Goal: Transaction & Acquisition: Purchase product/service

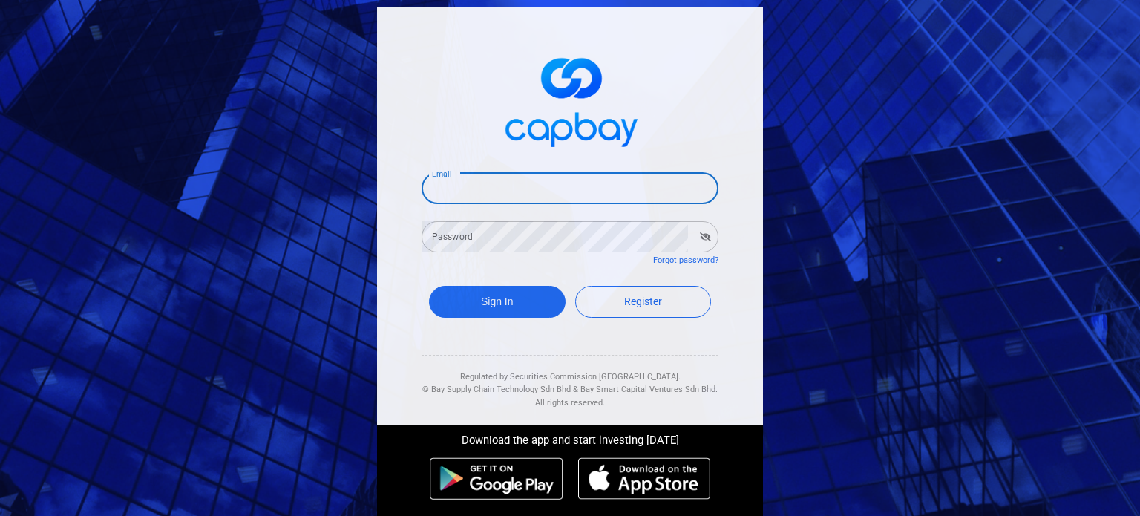
click at [547, 180] on input "Email" at bounding box center [570, 188] width 297 height 31
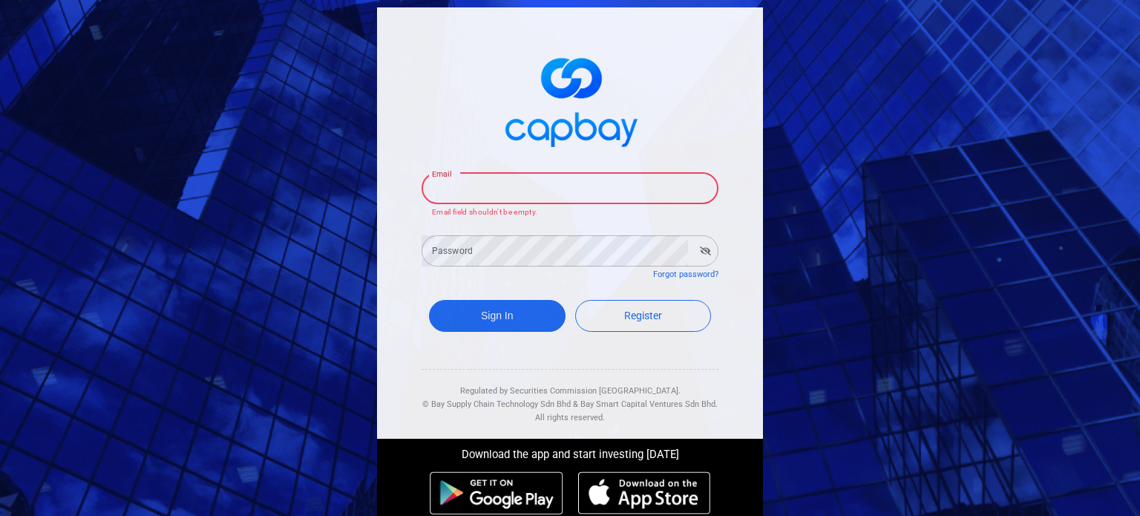
paste input "[EMAIL_ADDRESS][DOMAIN_NAME]"
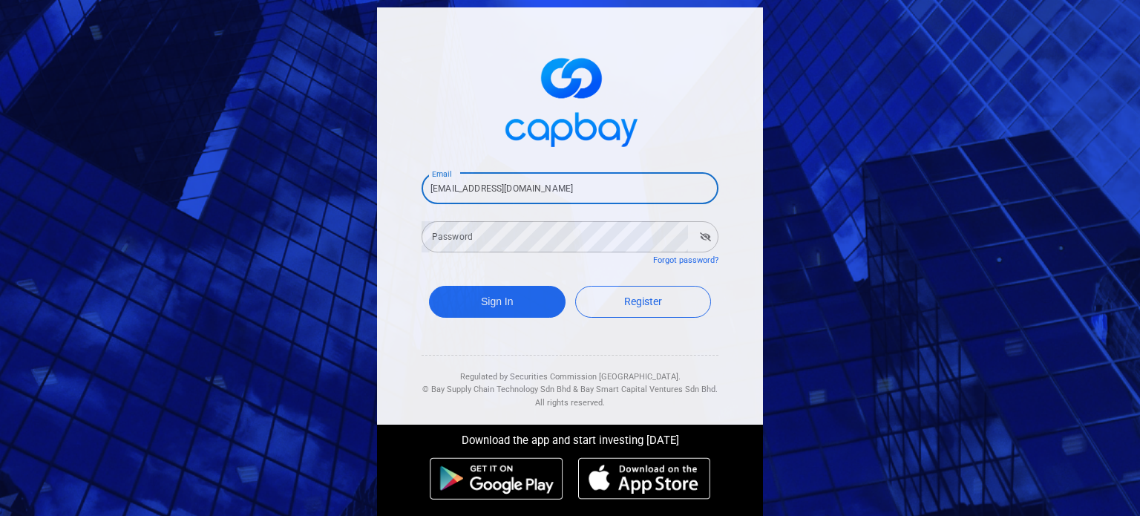
type input "[EMAIL_ADDRESS][DOMAIN_NAME]"
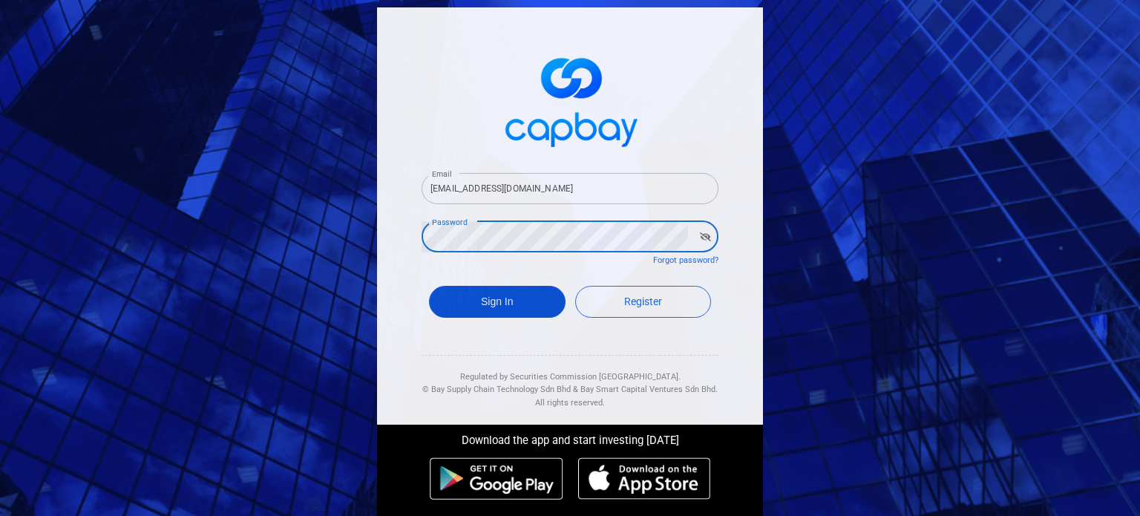
click at [500, 301] on button "Sign In" at bounding box center [497, 302] width 137 height 32
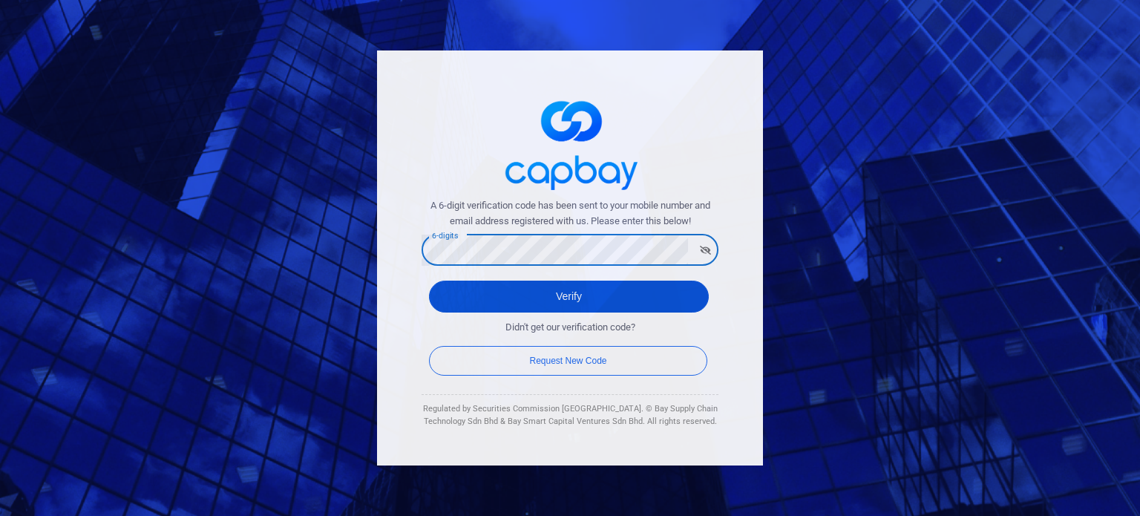
click at [508, 290] on button "Verify" at bounding box center [569, 297] width 280 height 32
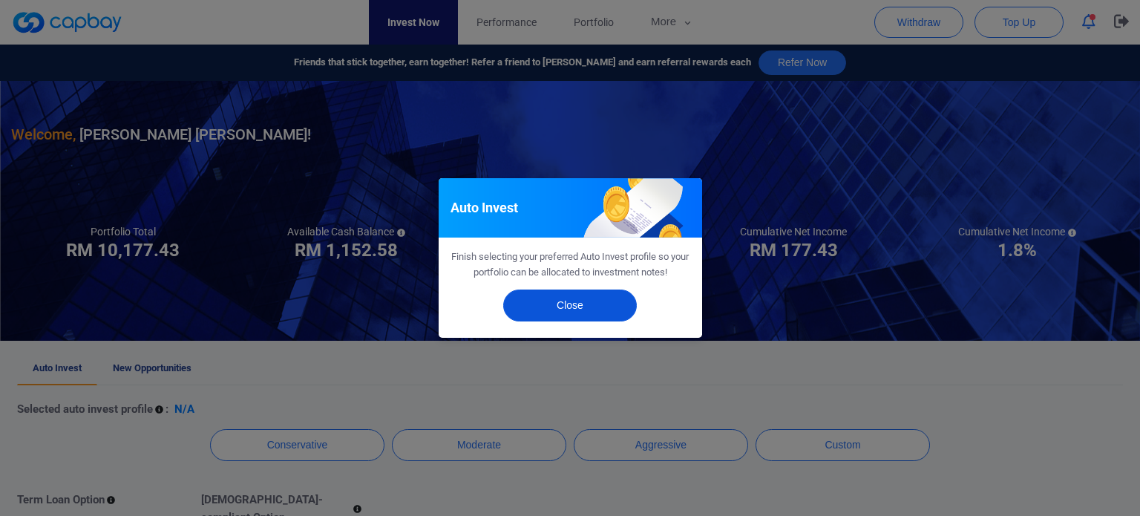
click at [569, 313] on button "Close" at bounding box center [570, 306] width 134 height 32
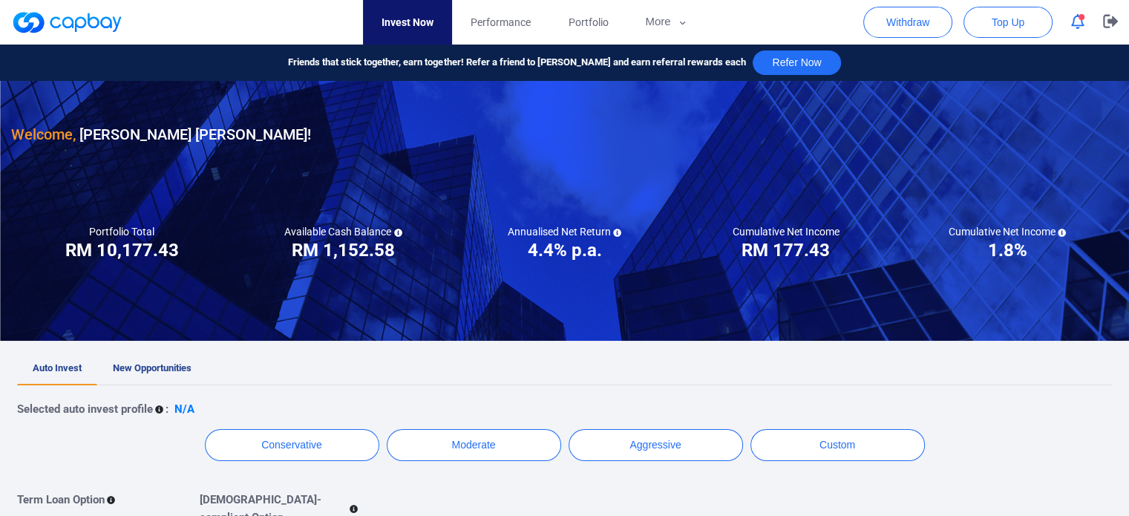
click at [174, 356] on link "New Opportunities" at bounding box center [152, 369] width 110 height 33
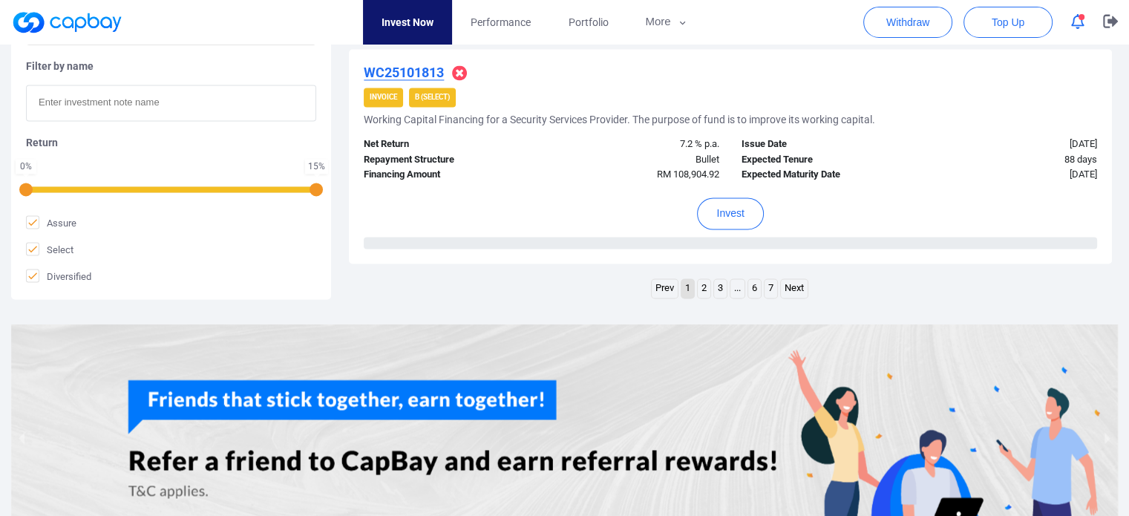
scroll to position [2377, 0]
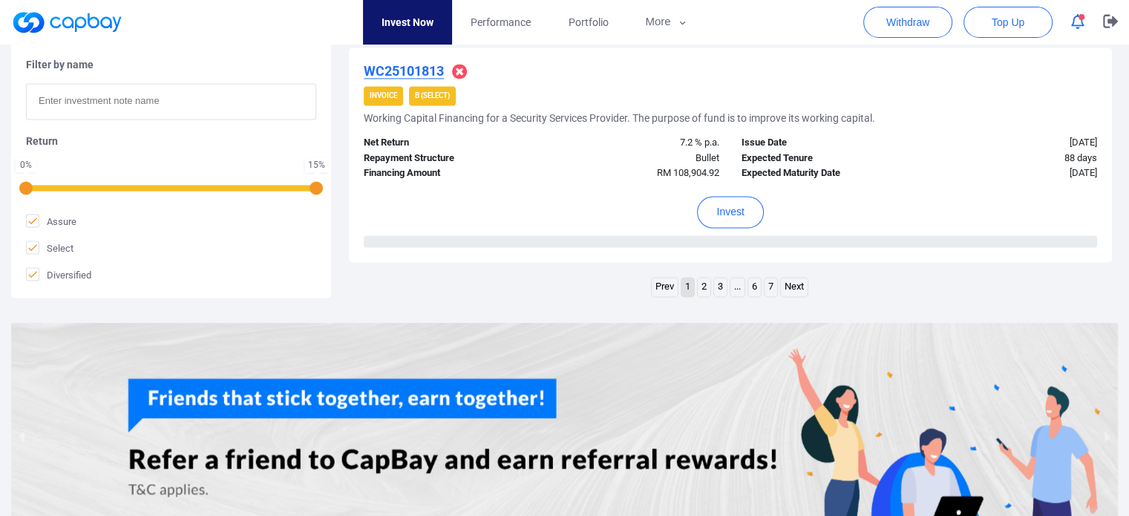
click at [769, 282] on link "7" at bounding box center [771, 287] width 13 height 19
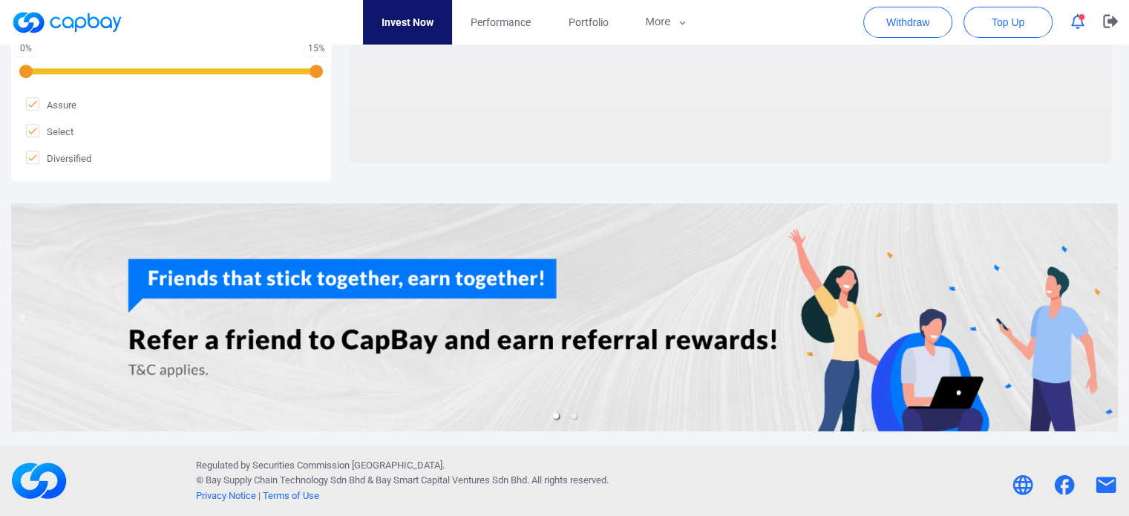
scroll to position [721, 0]
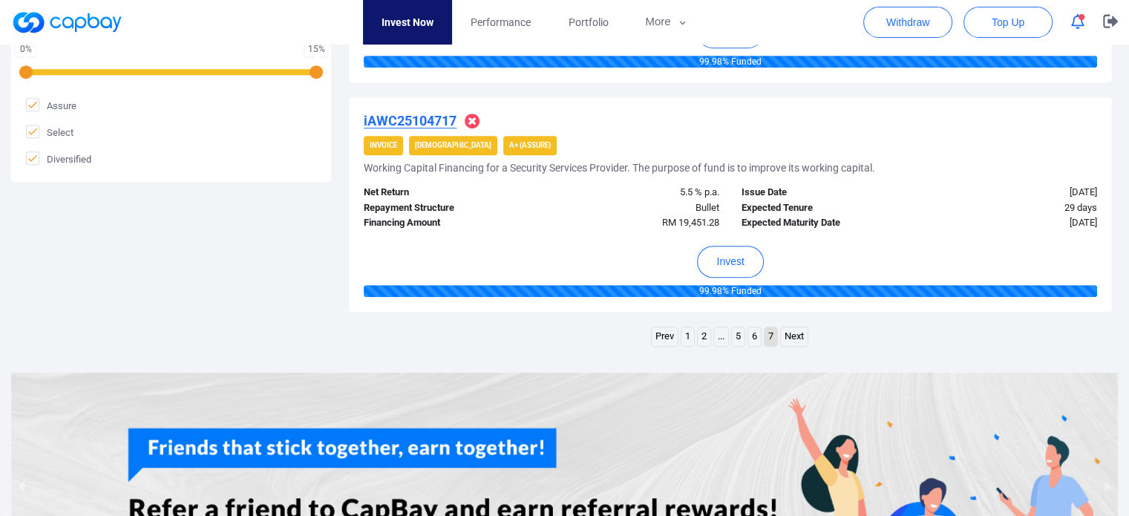
click at [769, 282] on div "Invest" at bounding box center [730, 258] width 733 height 54
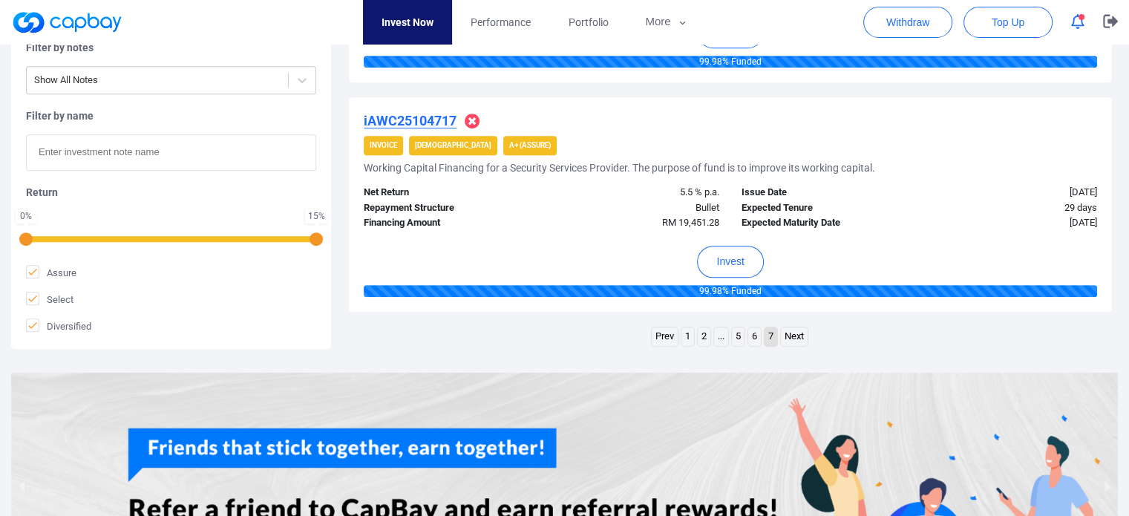
scroll to position [719, 0]
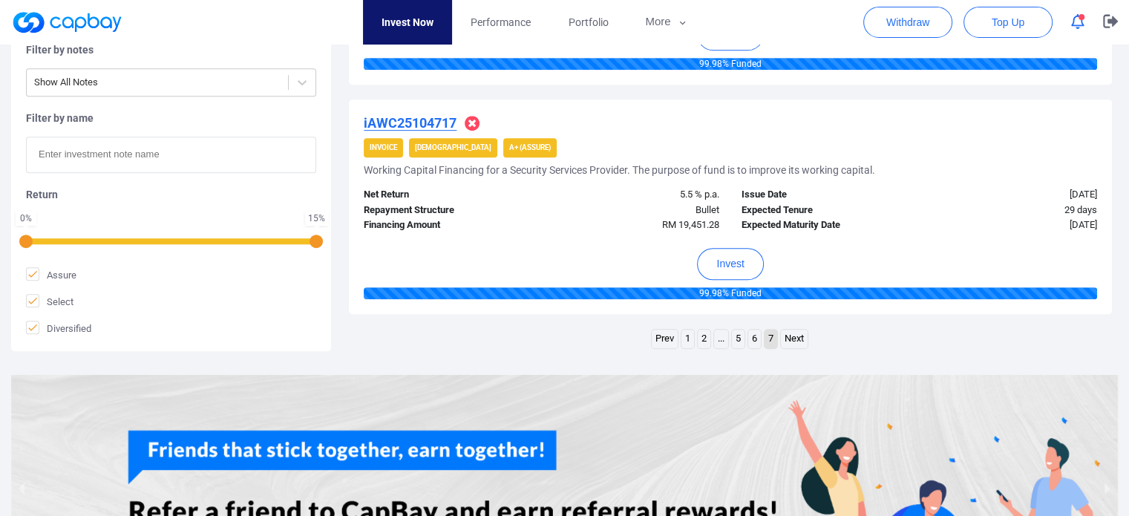
click at [751, 334] on link "6" at bounding box center [754, 339] width 13 height 19
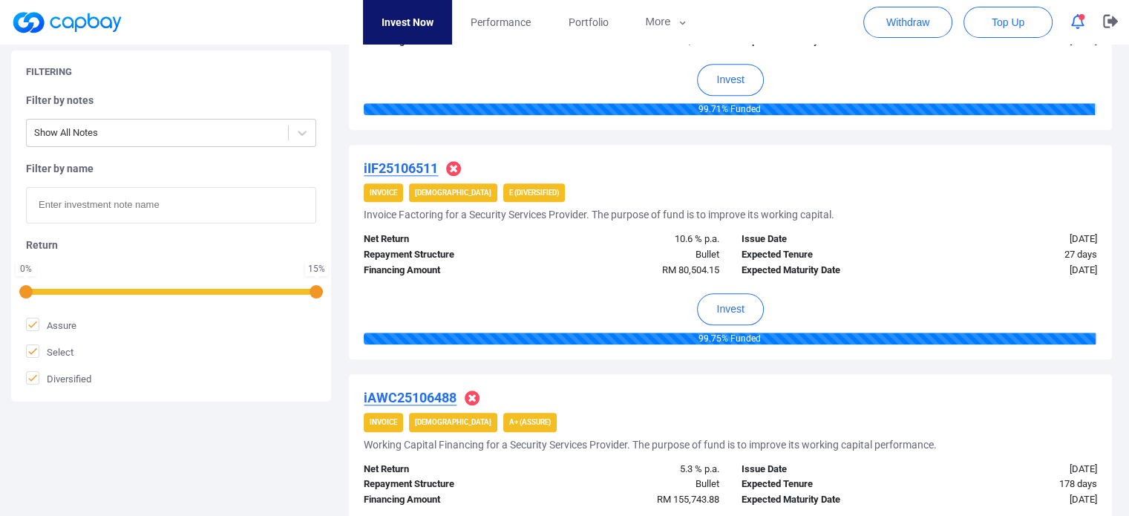
scroll to position [1592, 0]
click at [742, 313] on button "Invest" at bounding box center [730, 309] width 66 height 32
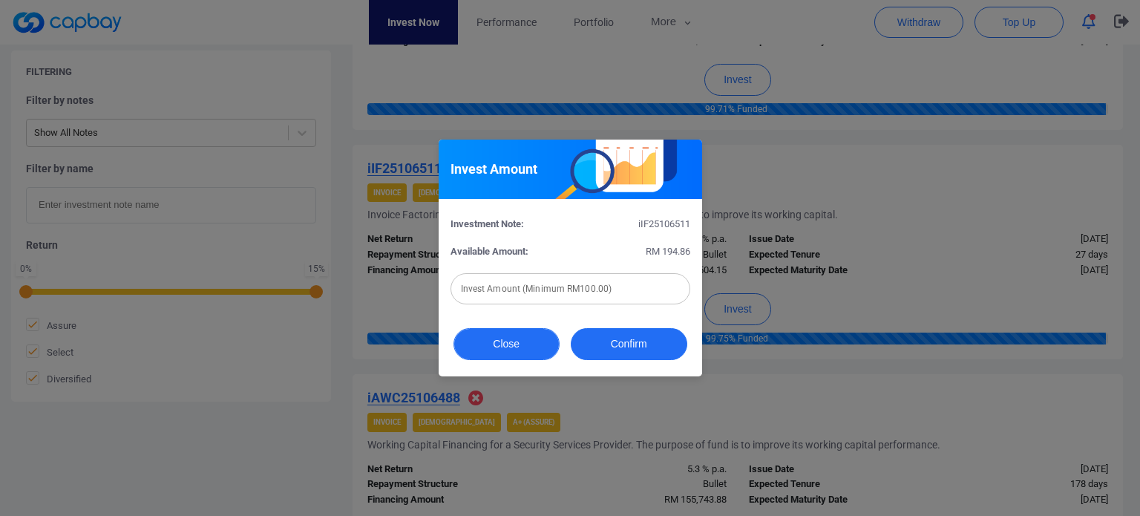
click at [497, 356] on button "Close" at bounding box center [507, 344] width 106 height 32
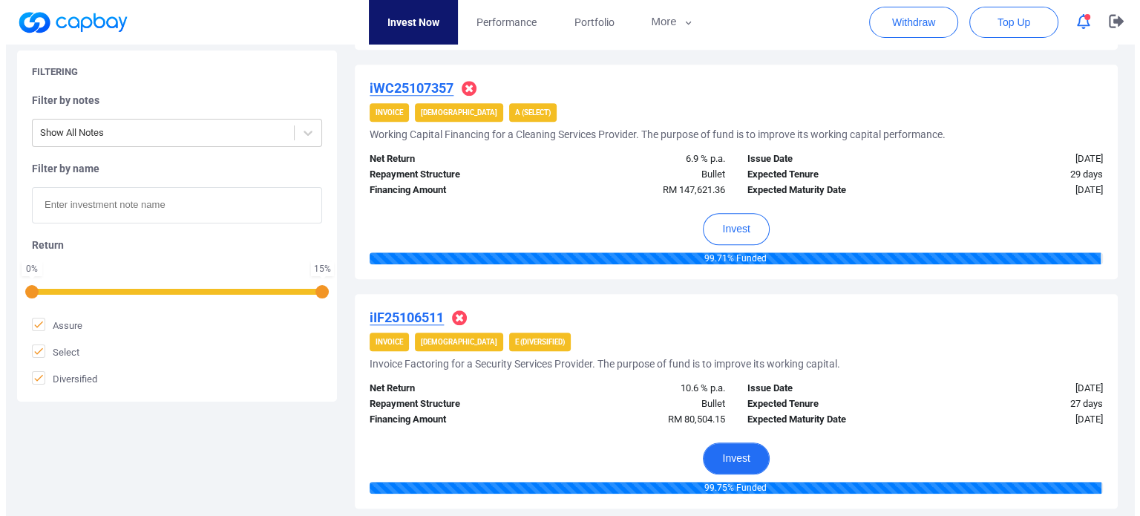
scroll to position [1473, 0]
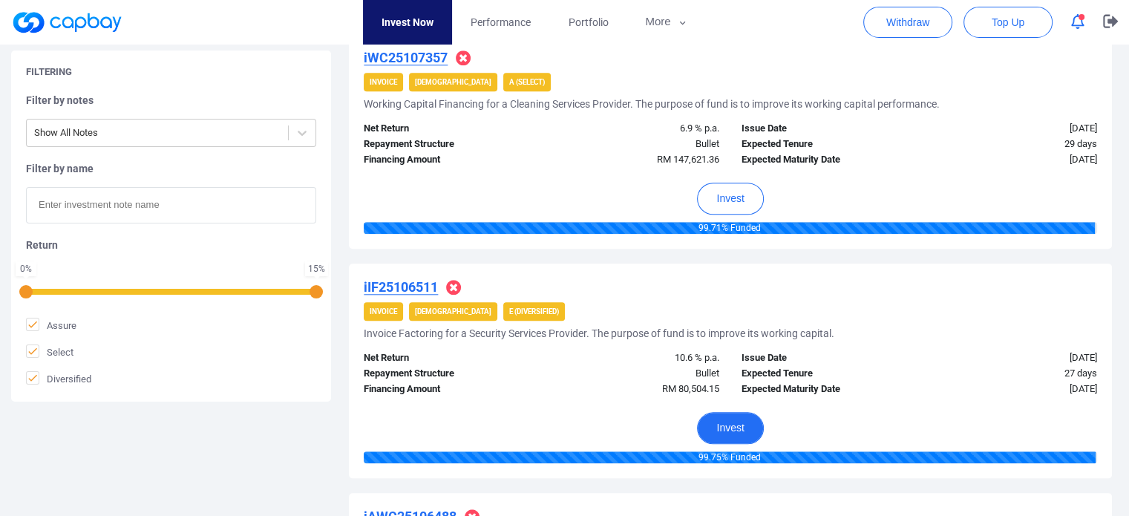
click at [718, 418] on button "Invest" at bounding box center [730, 428] width 66 height 32
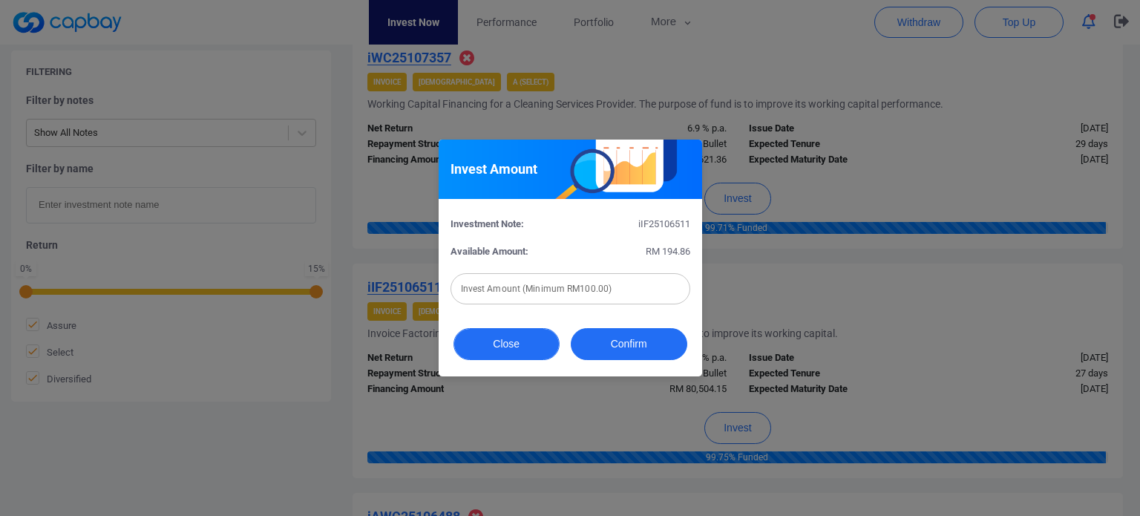
click at [493, 339] on button "Close" at bounding box center [507, 344] width 106 height 32
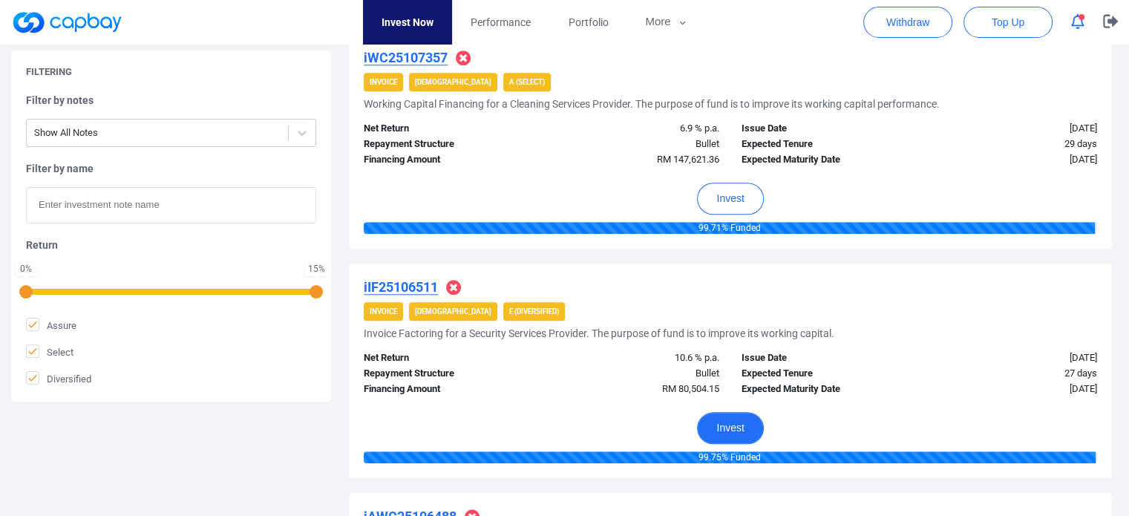
click at [734, 422] on button "Invest" at bounding box center [730, 428] width 66 height 32
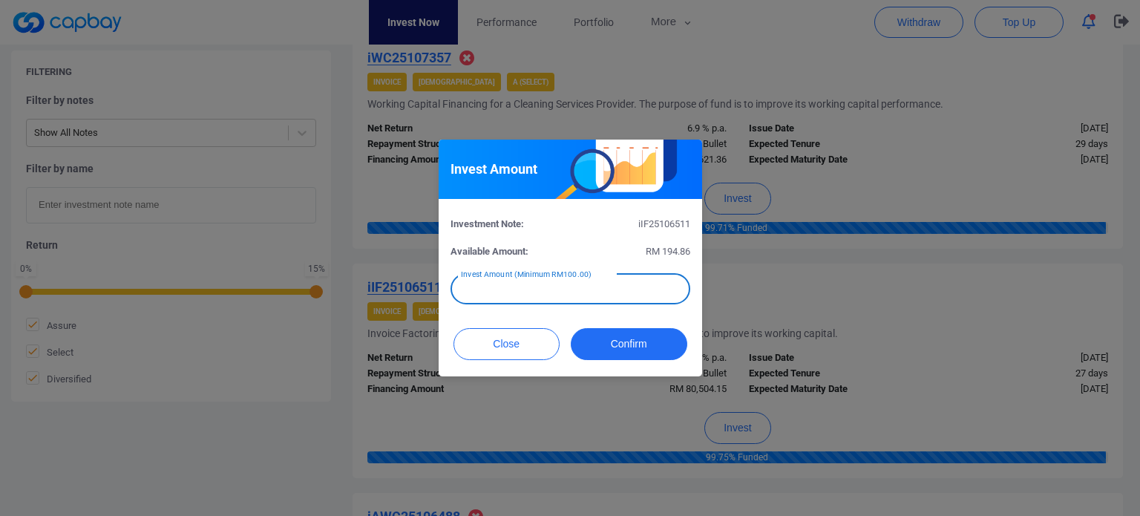
click at [624, 284] on input "text" at bounding box center [571, 288] width 240 height 31
type input "RM 194.86"
click at [632, 339] on button "Confirm" at bounding box center [629, 344] width 117 height 32
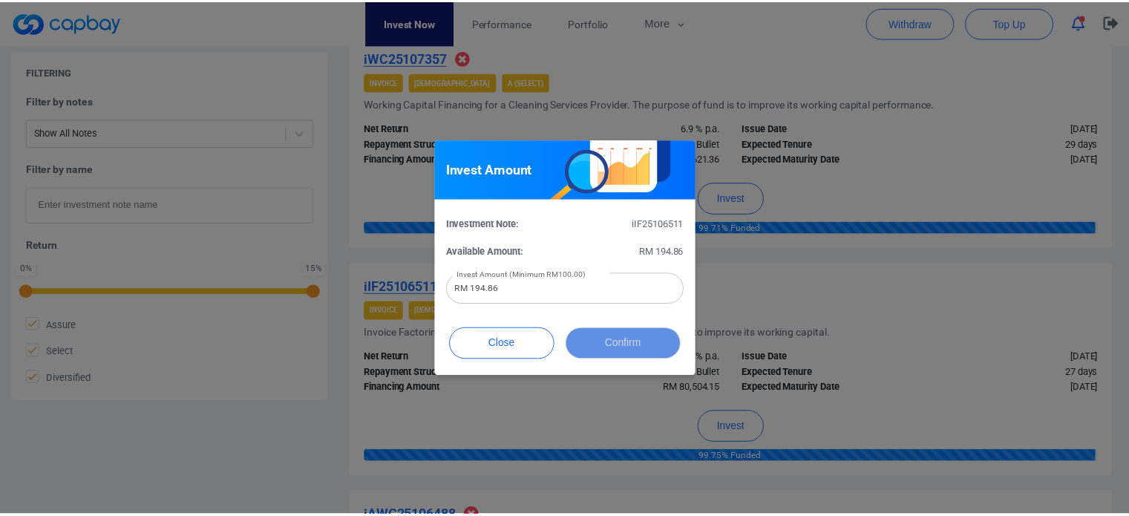
scroll to position [747, 0]
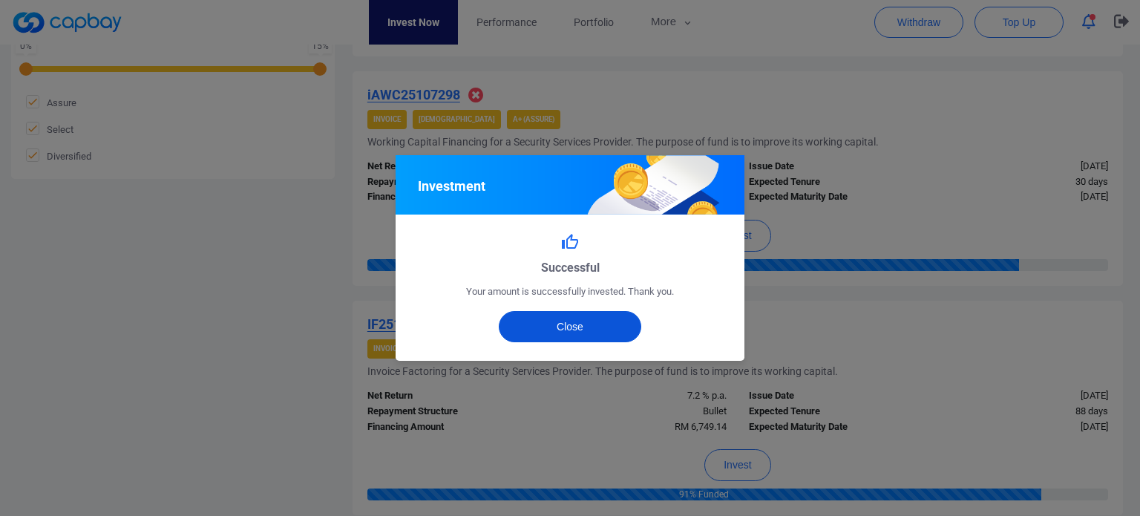
click at [614, 326] on button "Close" at bounding box center [570, 326] width 143 height 31
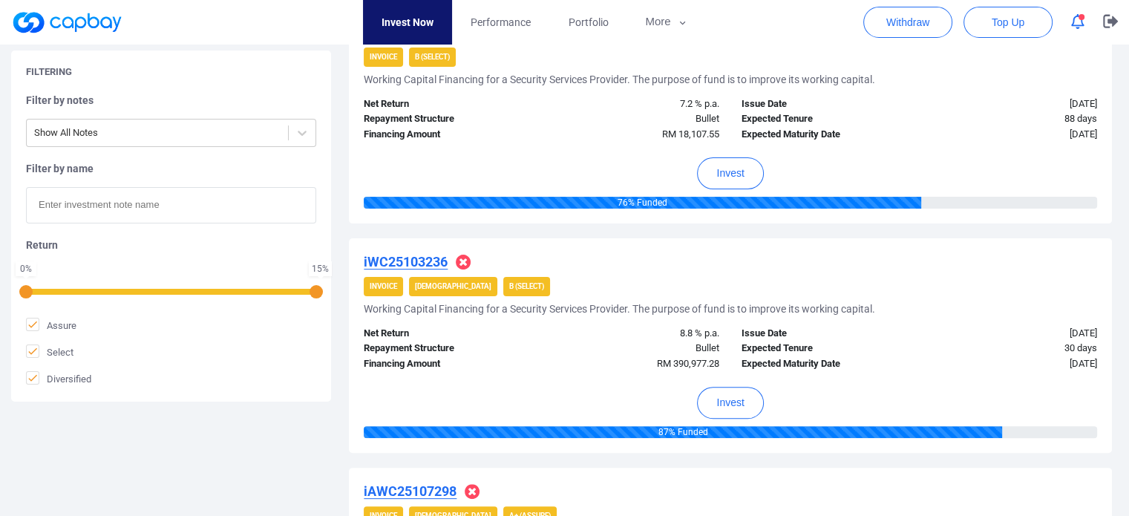
scroll to position [376, 0]
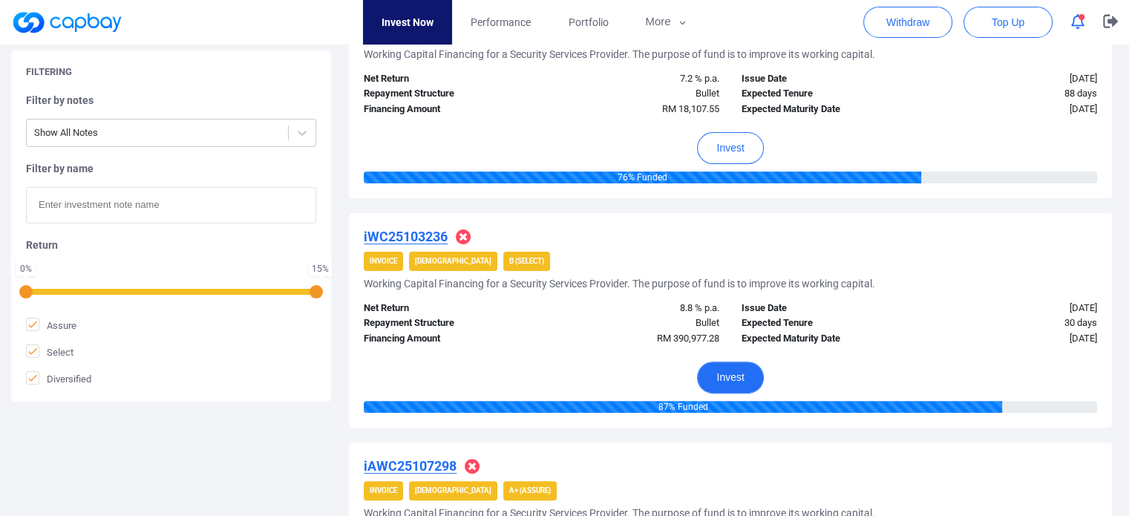
click at [725, 373] on button "Invest" at bounding box center [730, 378] width 66 height 32
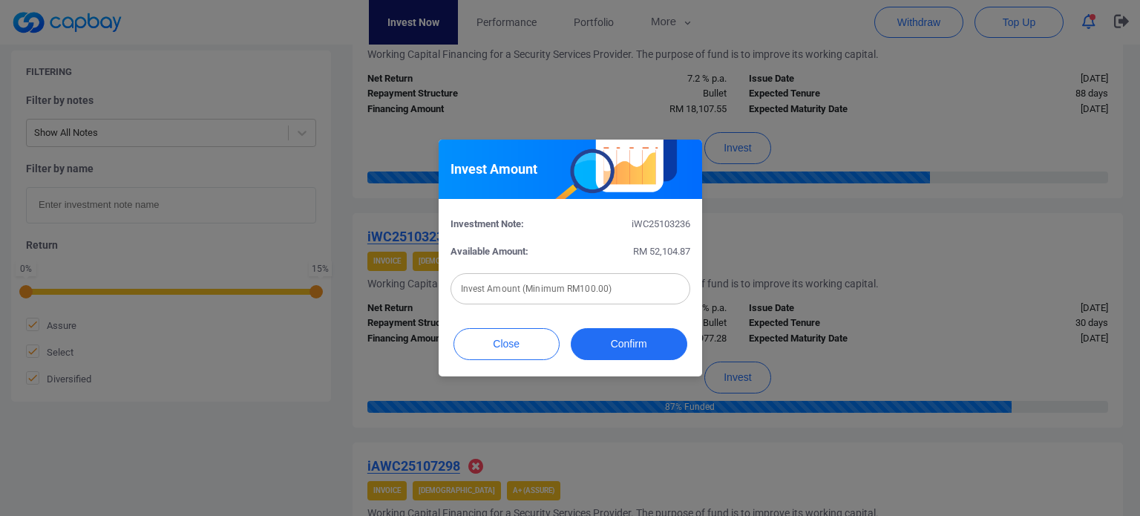
click at [657, 294] on input "text" at bounding box center [571, 288] width 240 height 31
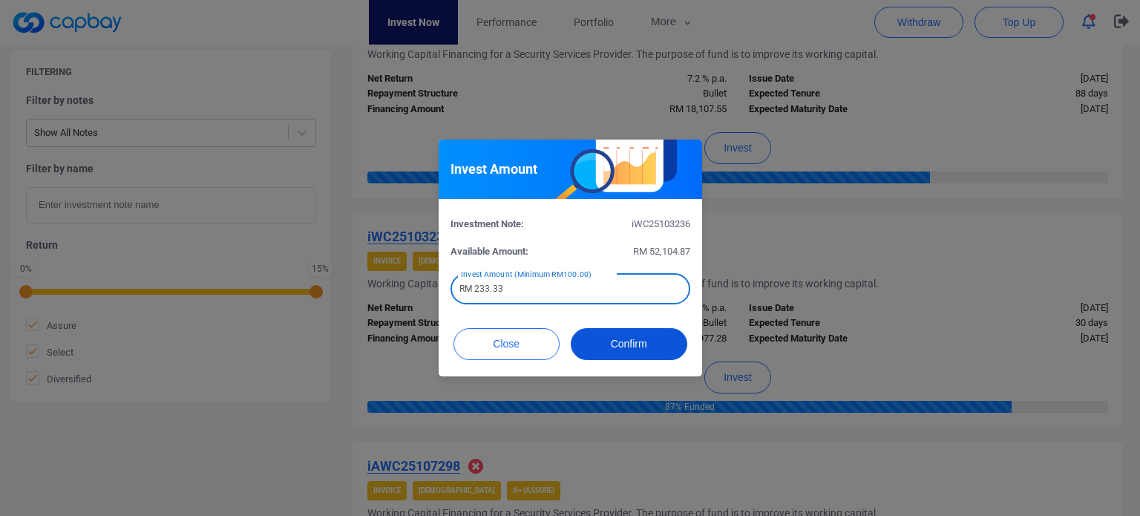
type input "RM 233.33"
click at [635, 339] on button "Confirm" at bounding box center [629, 344] width 117 height 32
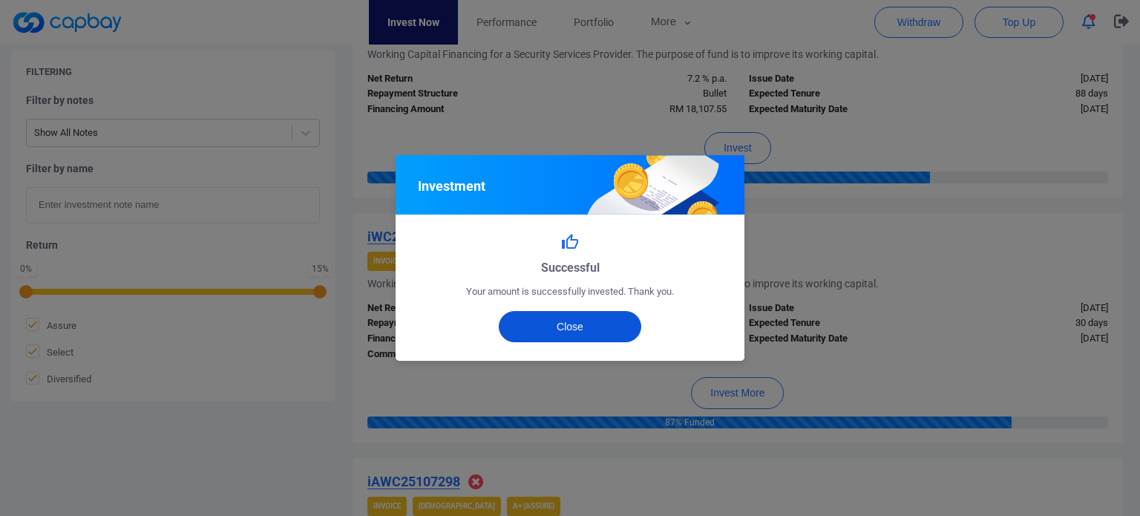
click at [570, 332] on button "Close" at bounding box center [570, 326] width 143 height 31
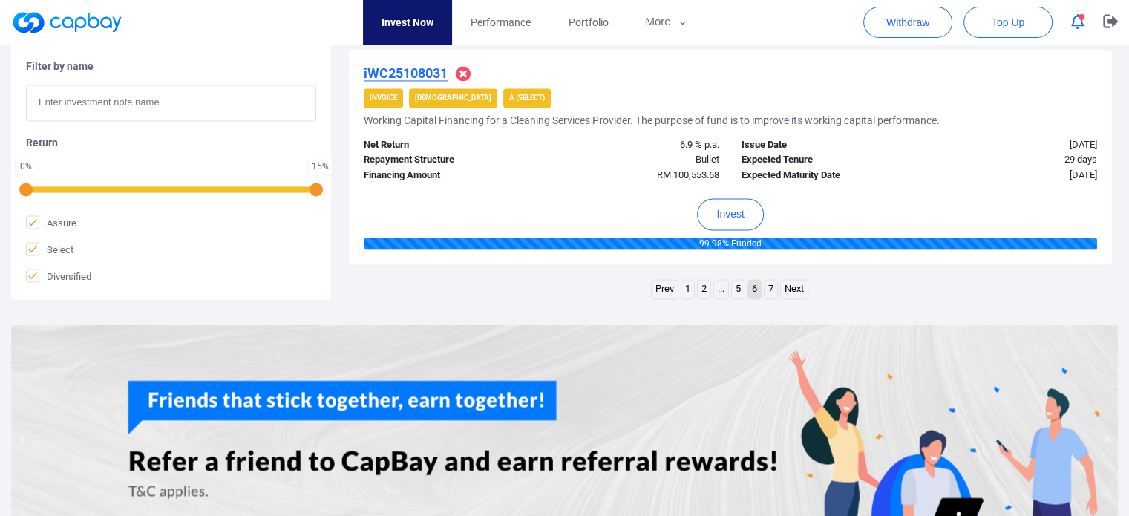
scroll to position [2450, 0]
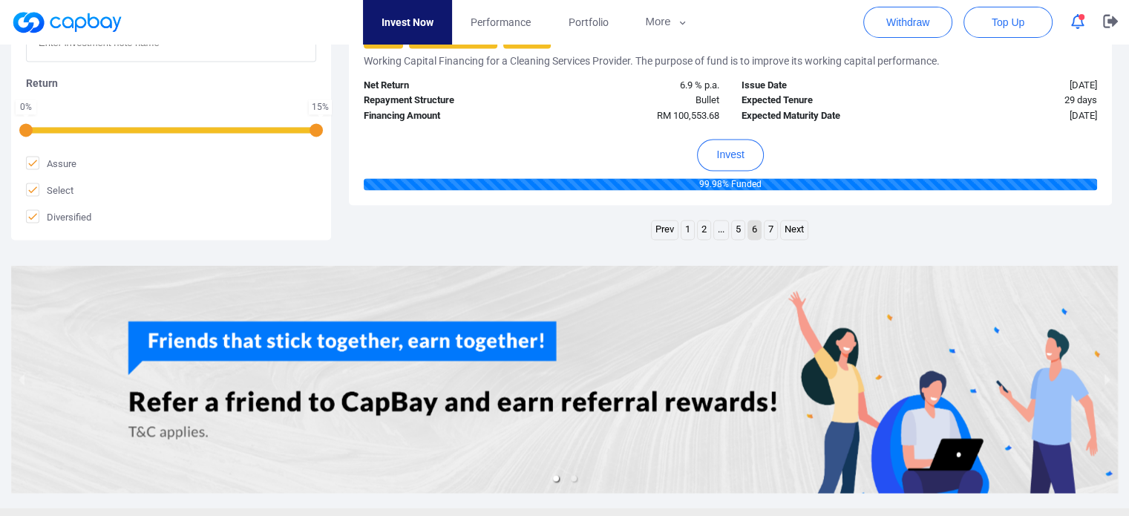
click at [736, 231] on link "5" at bounding box center [738, 229] width 13 height 19
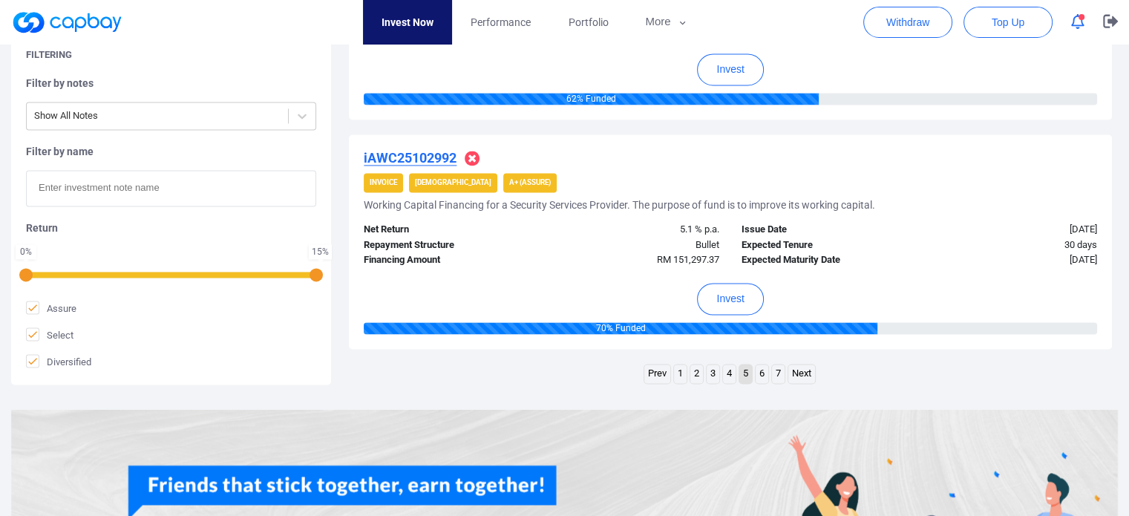
scroll to position [2292, 0]
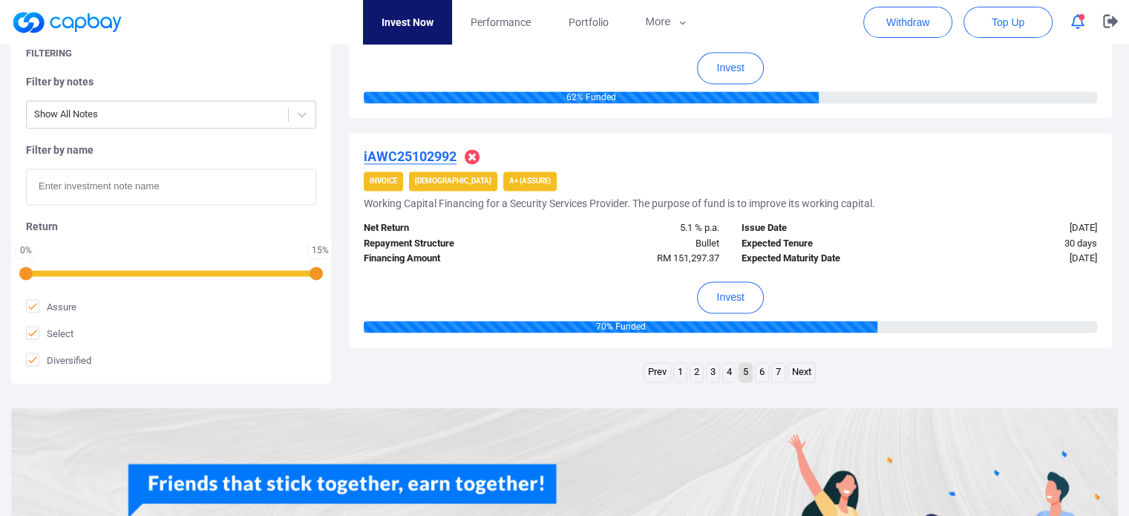
click at [730, 368] on link "4" at bounding box center [729, 372] width 13 height 19
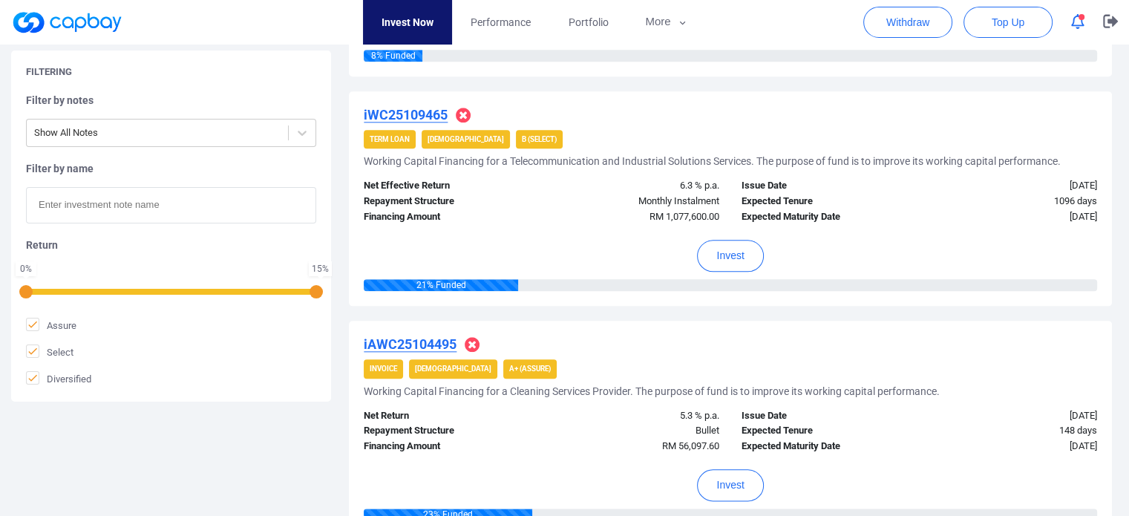
scroll to position [1647, 0]
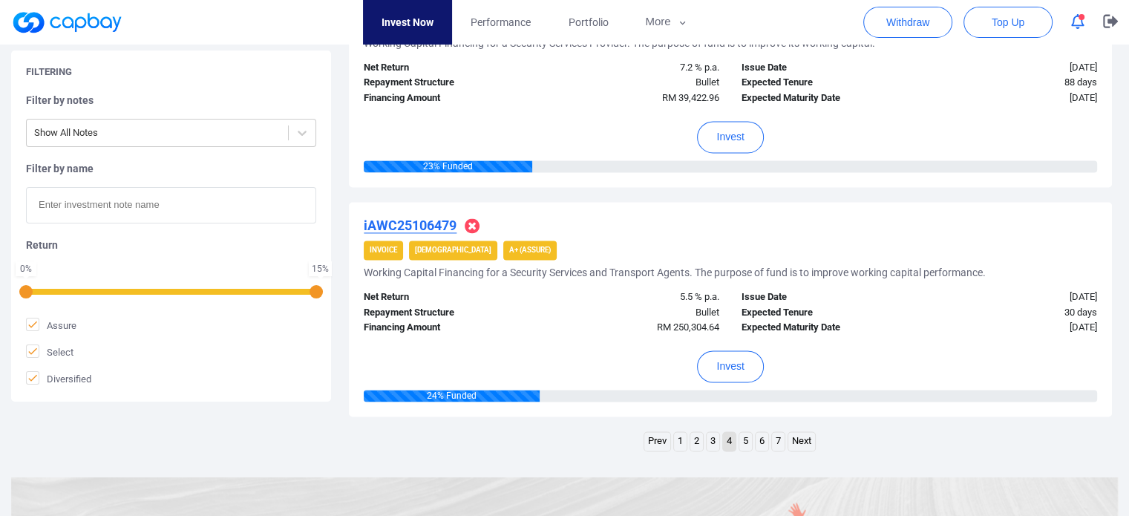
click at [713, 439] on link "3" at bounding box center [713, 441] width 13 height 19
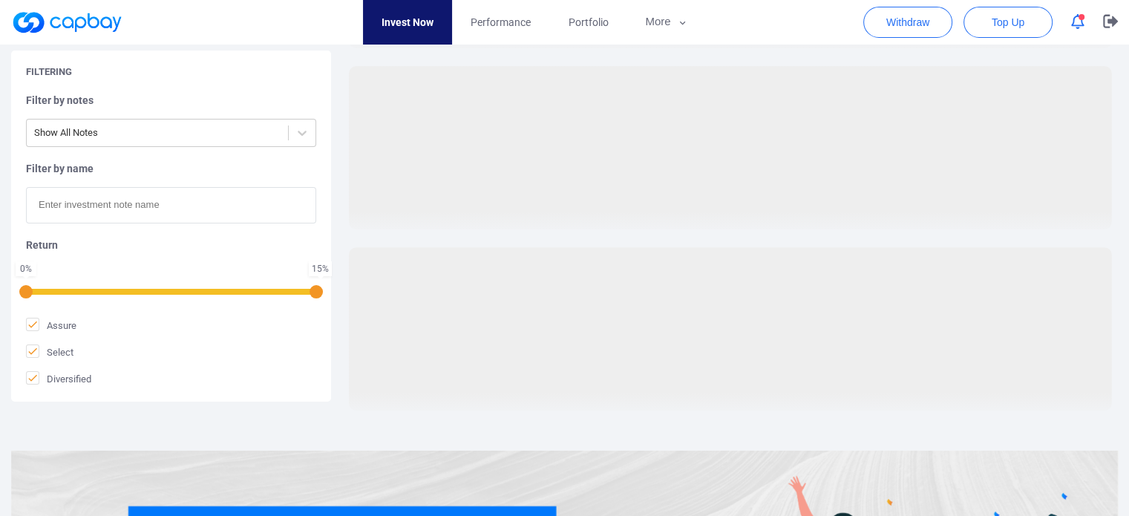
scroll to position [2223, 0]
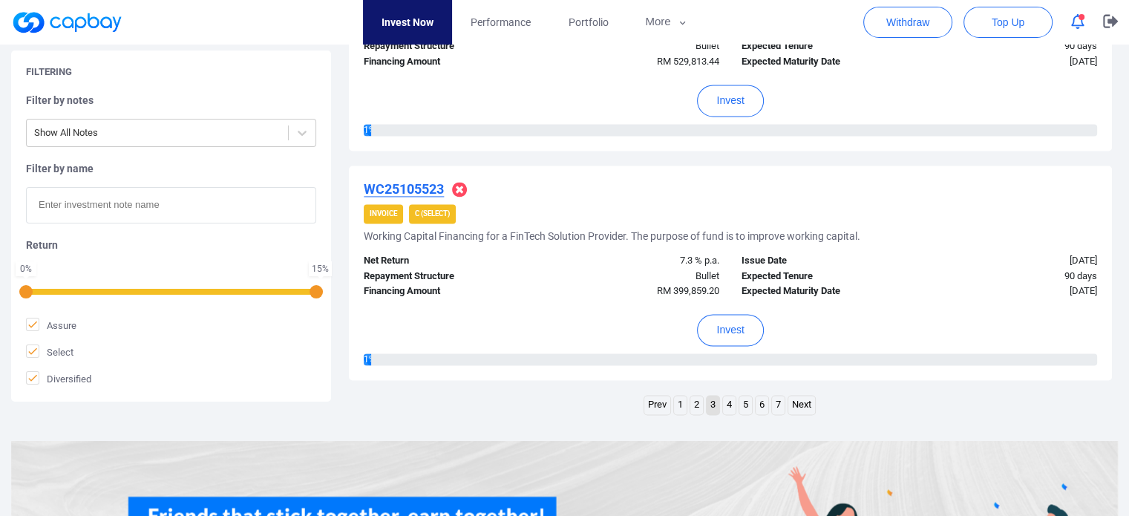
click at [695, 404] on link "2" at bounding box center [696, 405] width 13 height 19
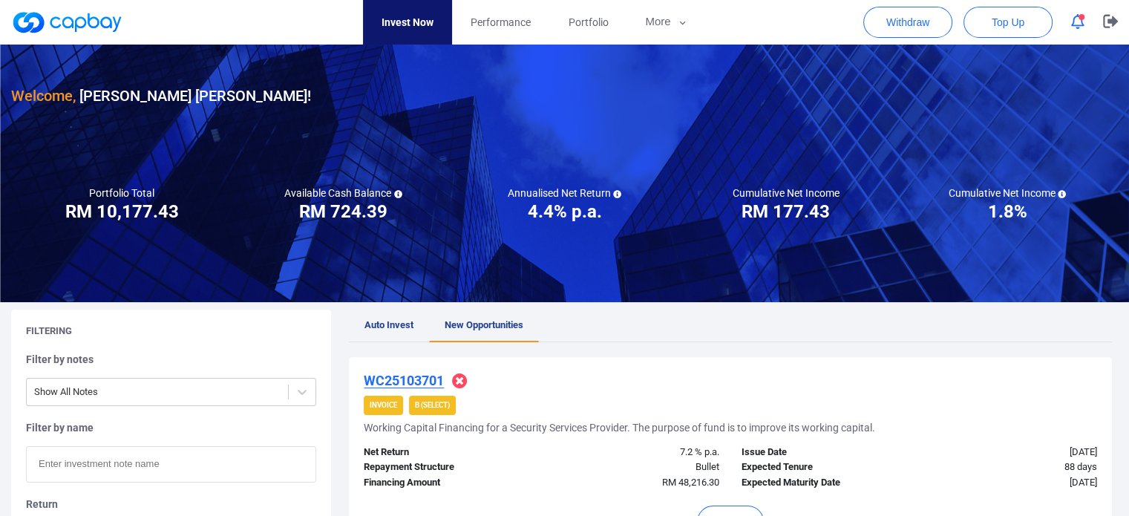
scroll to position [0, 0]
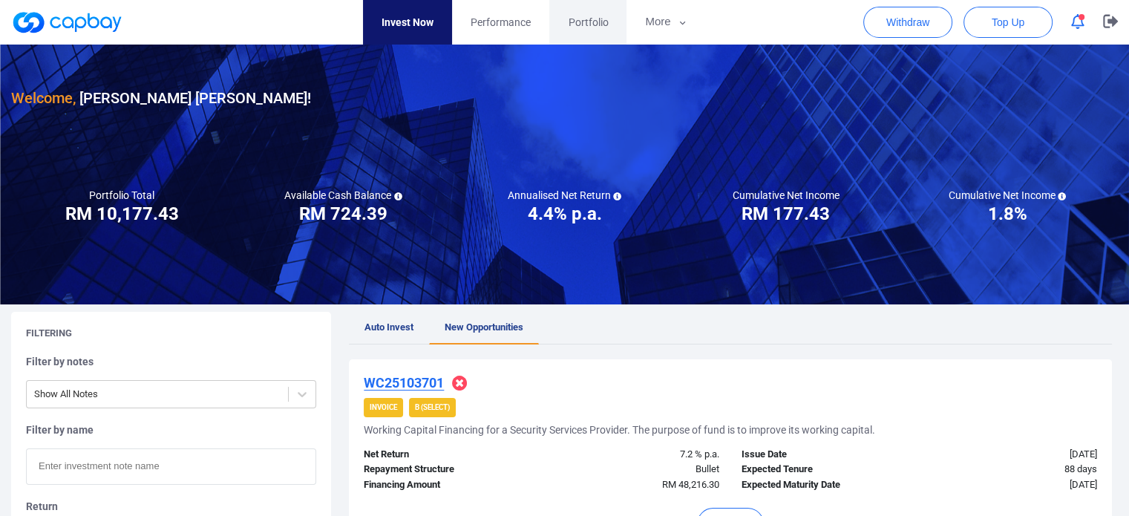
click at [586, 13] on link "Portfolio" at bounding box center [587, 22] width 77 height 45
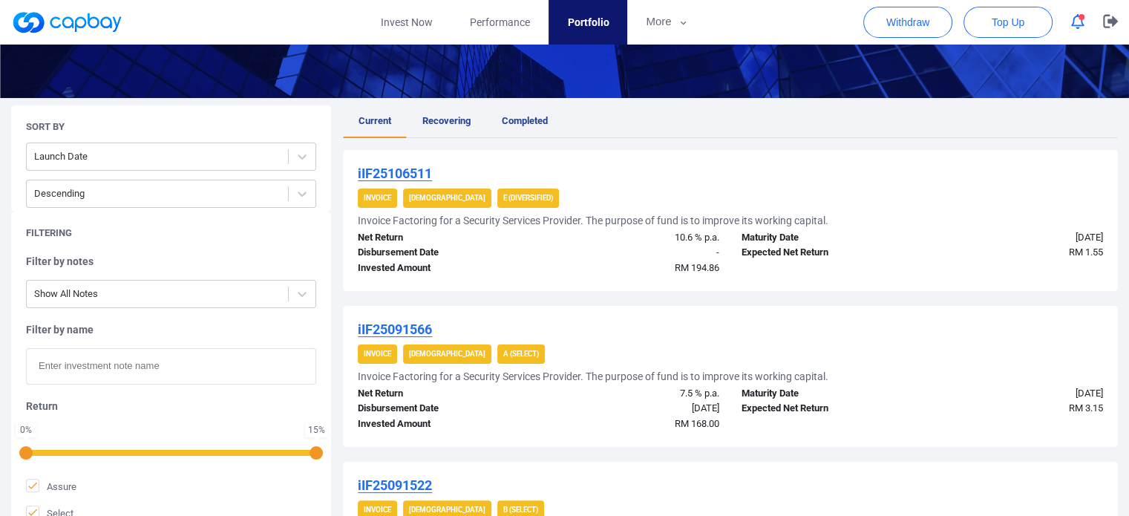
scroll to position [246, 0]
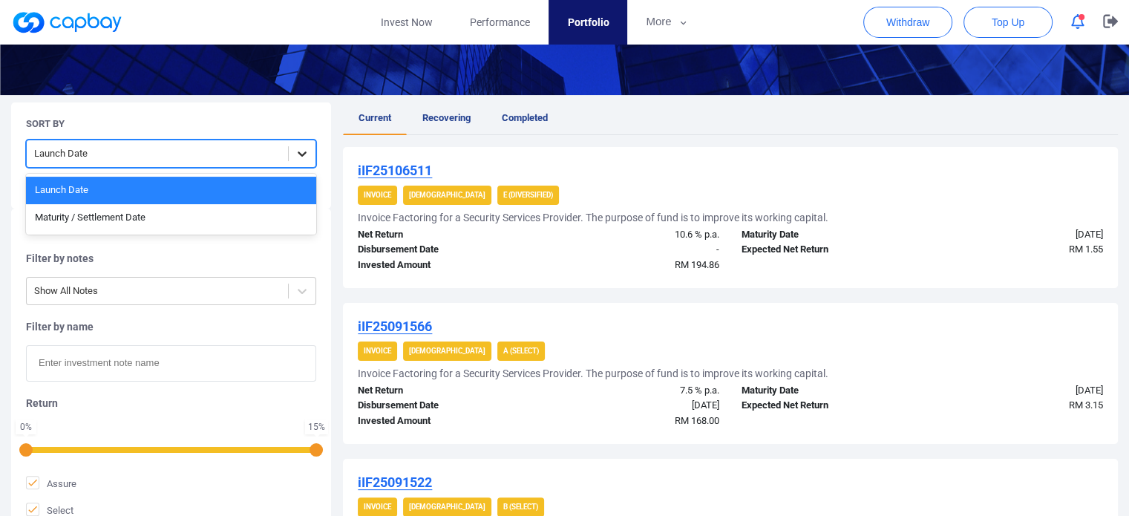
click at [309, 154] on icon at bounding box center [302, 153] width 15 height 15
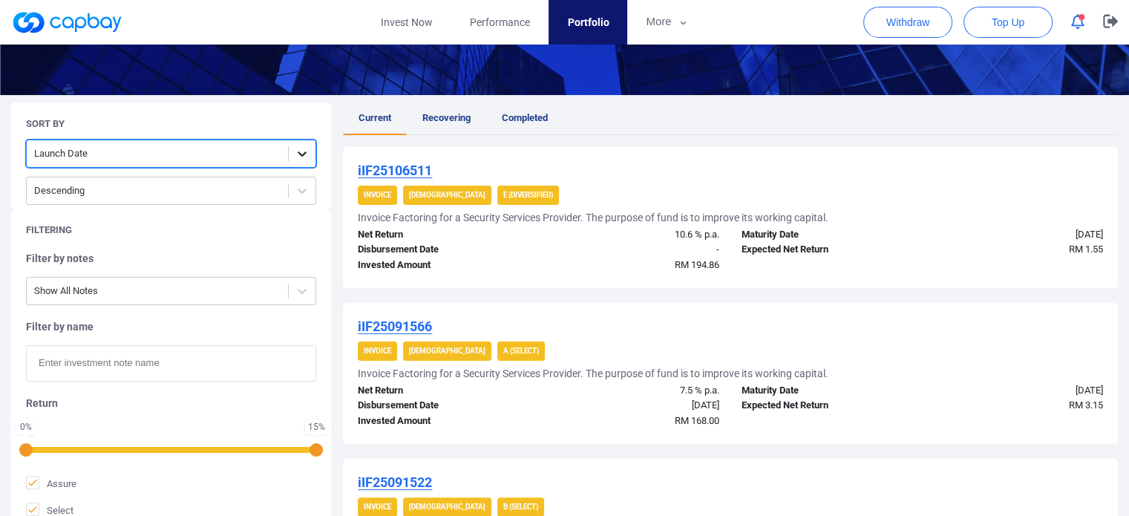
click at [307, 155] on icon at bounding box center [302, 153] width 15 height 15
click at [307, 188] on icon at bounding box center [302, 190] width 15 height 15
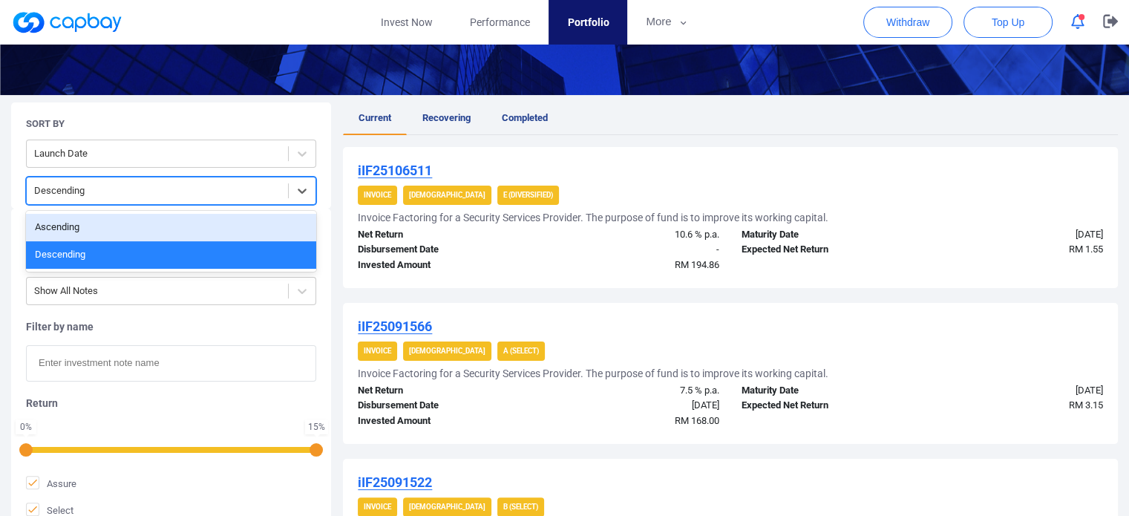
click at [238, 225] on div "Ascending" at bounding box center [171, 227] width 290 height 27
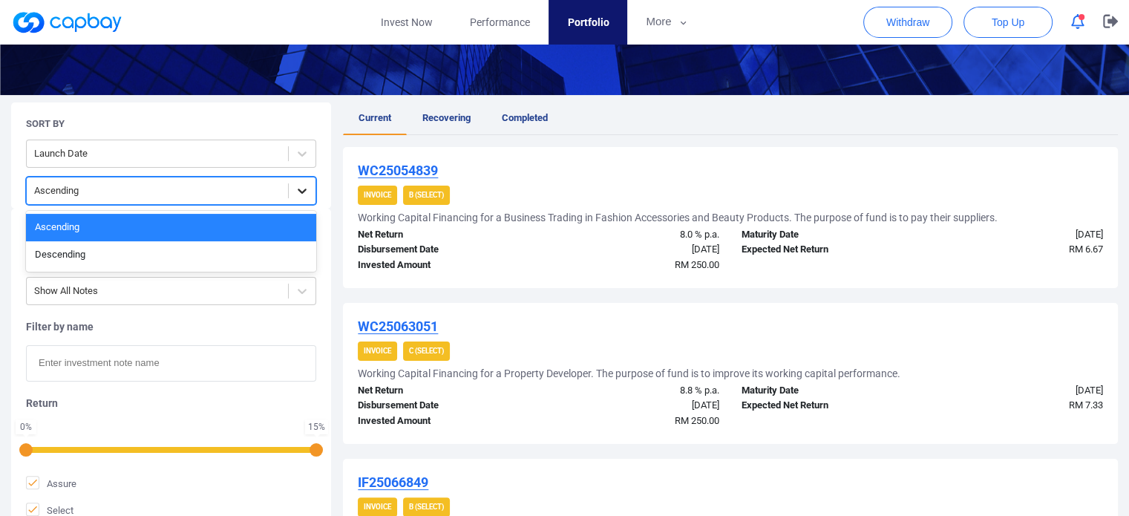
click at [303, 194] on icon at bounding box center [302, 190] width 15 height 15
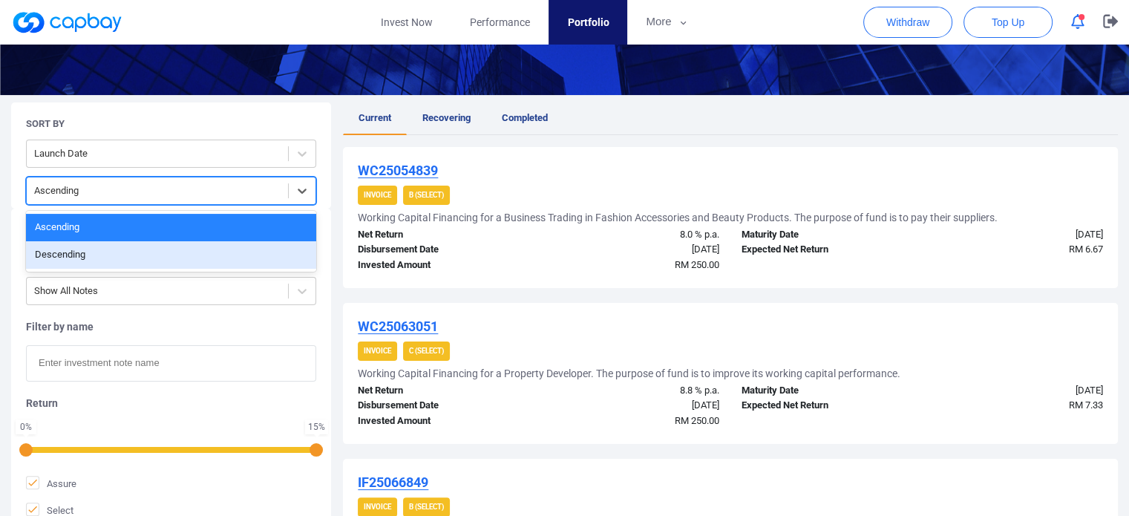
click at [277, 253] on div "Descending" at bounding box center [171, 254] width 290 height 27
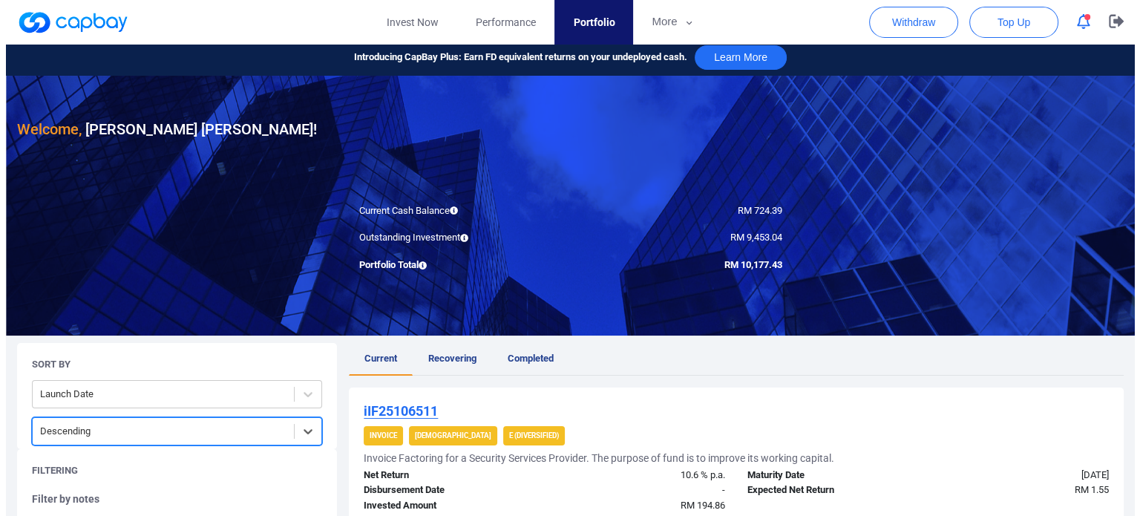
scroll to position [0, 0]
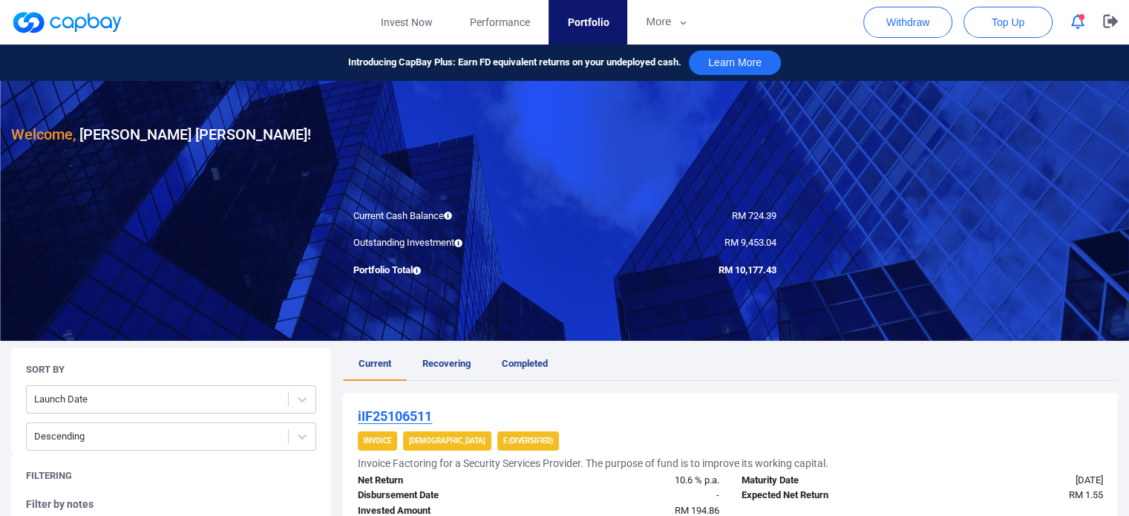
click at [1081, 30] on button "button" at bounding box center [1078, 21] width 28 height 23
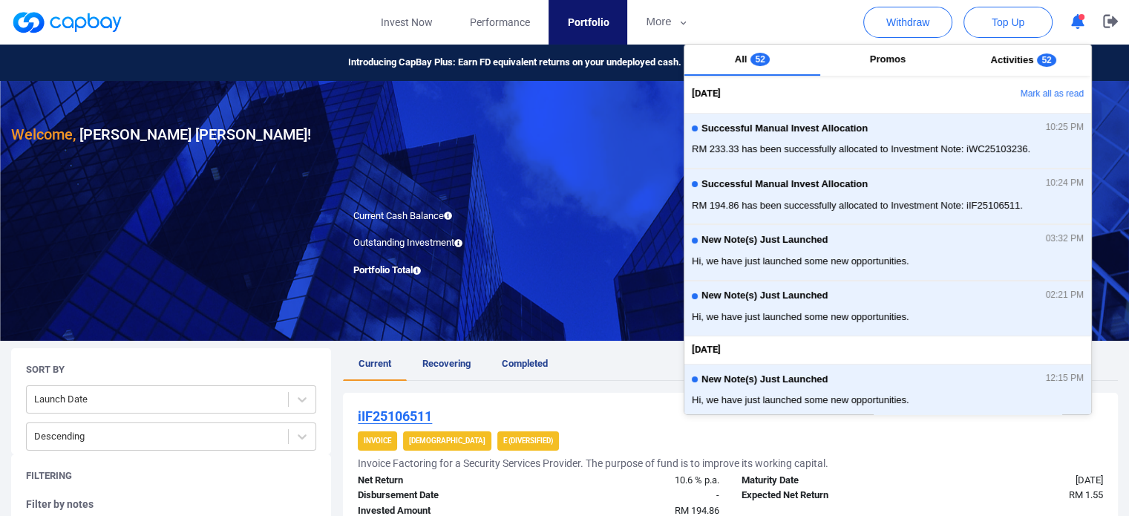
click at [565, 219] on div "RM 724.39" at bounding box center [676, 217] width 223 height 16
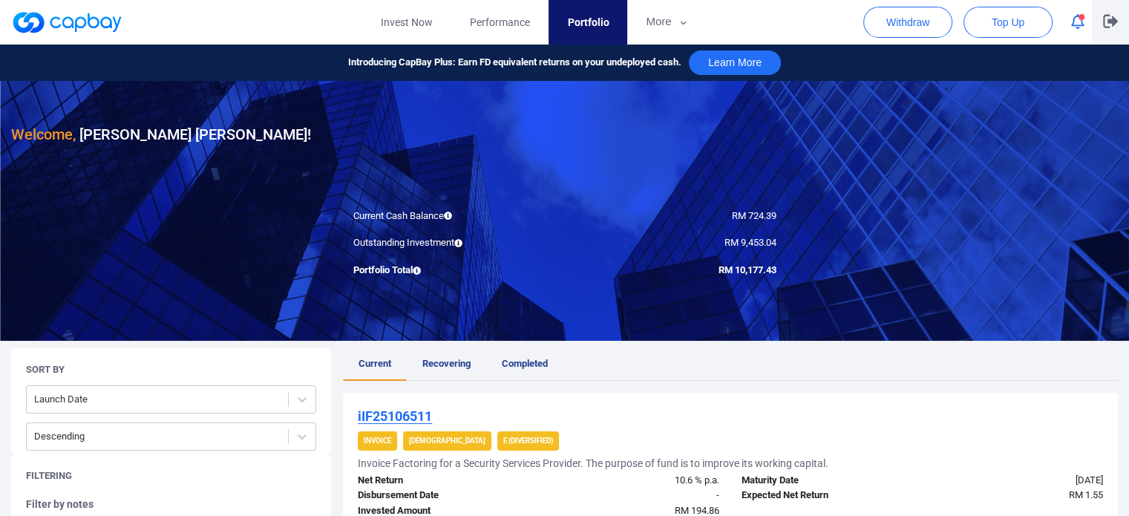
click at [1102, 26] on button "button" at bounding box center [1110, 22] width 37 height 45
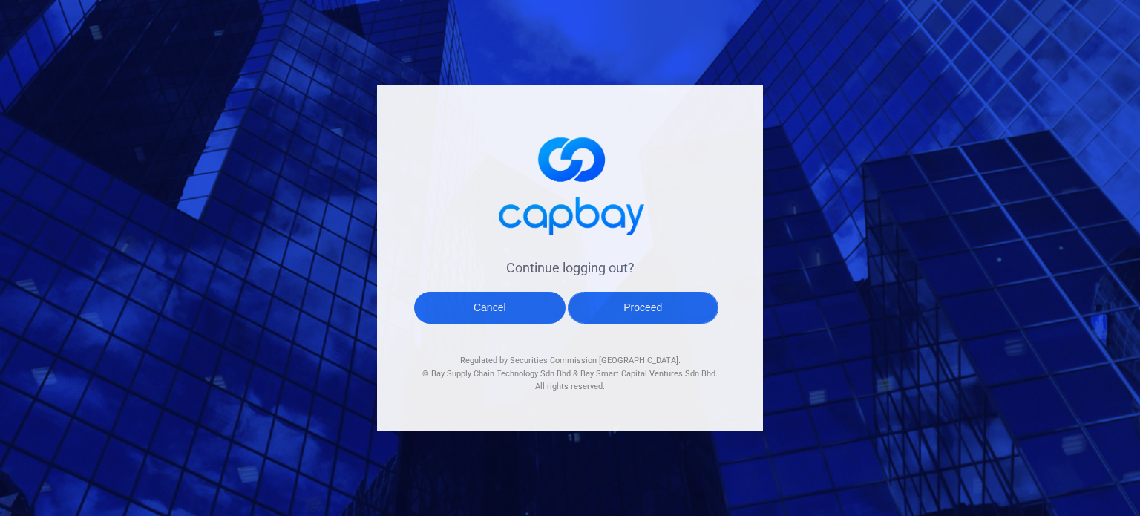
click at [653, 311] on button "Proceed" at bounding box center [643, 308] width 151 height 32
